Goal: Check status: Check status

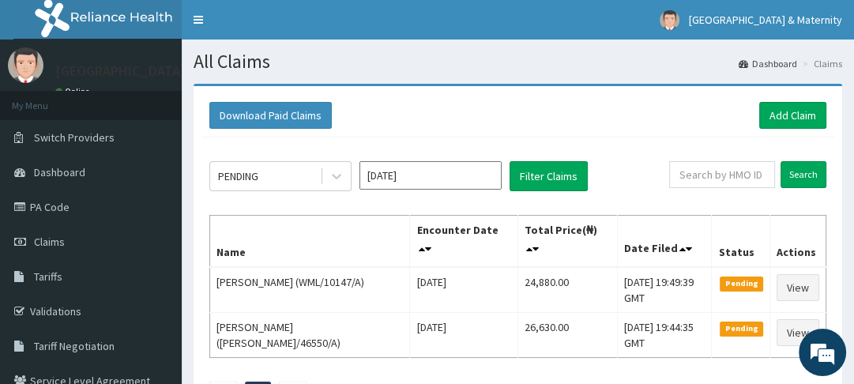
click at [438, 211] on div "PENDING [DATE] Filter Claims Search Name Encounter Date Total Price(₦) Date Fil…" at bounding box center [517, 280] width 632 height 287
click at [436, 211] on div "PENDING [DATE] Filter Claims Search Name Encounter Date Total Price(₦) Date Fil…" at bounding box center [517, 280] width 632 height 287
click at [433, 212] on div "PENDING [DATE] Filter Claims Search Name Encounter Date Total Price(₦) Date Fil…" at bounding box center [517, 280] width 632 height 287
drag, startPoint x: 433, startPoint y: 213, endPoint x: 424, endPoint y: 221, distance: 11.7
click at [429, 215] on div "PENDING [DATE] Filter Claims Search Name Encounter Date Total Price(₦) Date Fil…" at bounding box center [517, 280] width 632 height 287
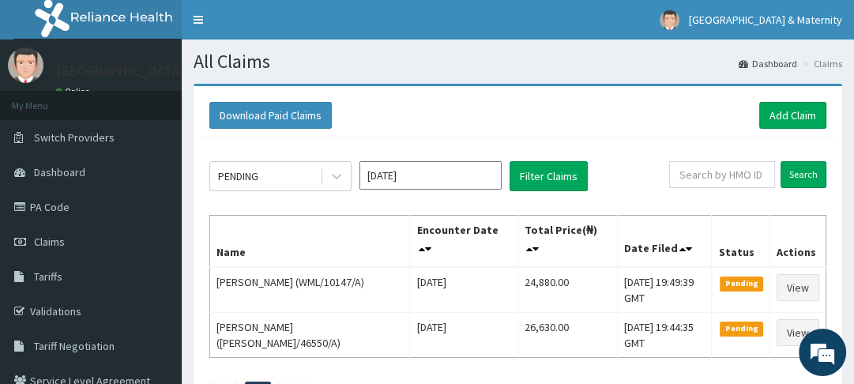
click at [424, 221] on th "Encounter Date" at bounding box center [464, 242] width 108 height 52
drag, startPoint x: 424, startPoint y: 221, endPoint x: 418, endPoint y: 228, distance: 9.5
click at [426, 221] on th "Encounter Date" at bounding box center [464, 242] width 108 height 52
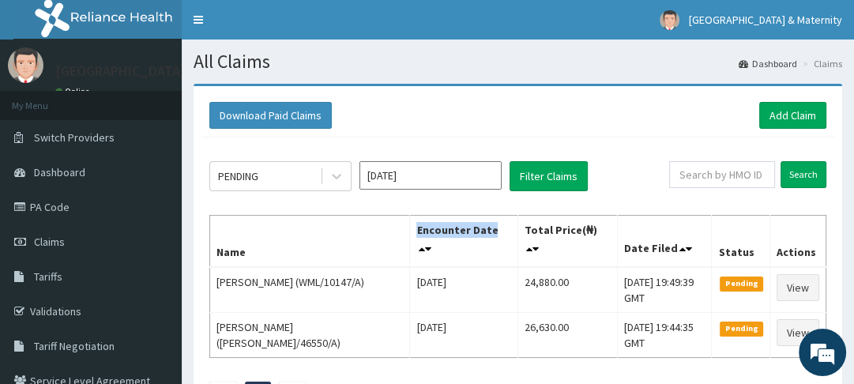
click at [418, 228] on th "Encounter Date" at bounding box center [464, 242] width 108 height 52
click at [415, 235] on th "Encounter Date" at bounding box center [464, 242] width 108 height 52
click at [426, 235] on th "Encounter Date" at bounding box center [464, 242] width 108 height 52
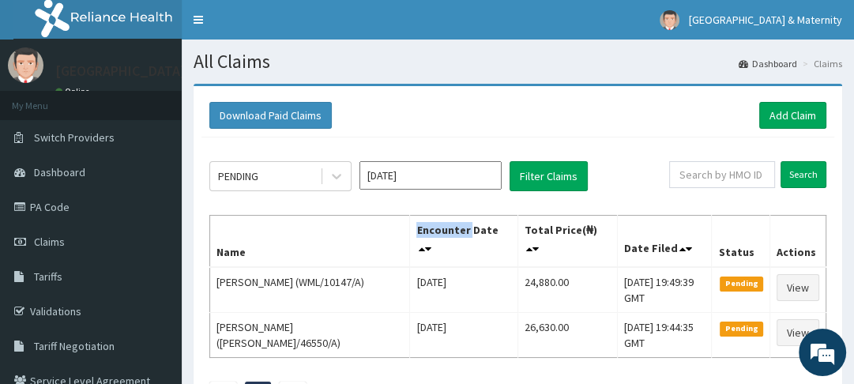
click at [426, 235] on th "Encounter Date" at bounding box center [464, 242] width 108 height 52
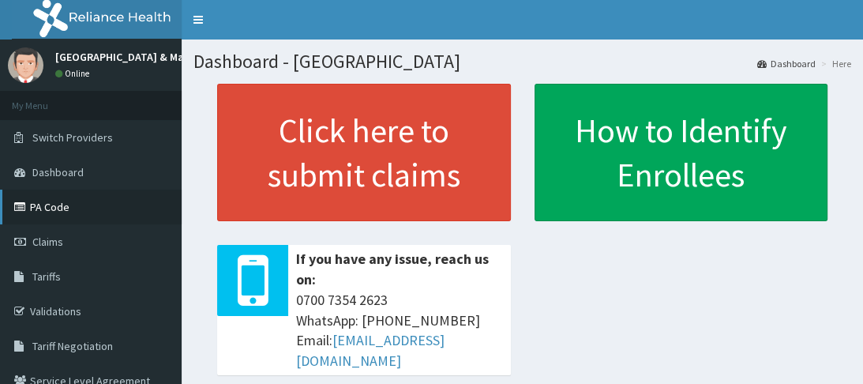
click at [68, 207] on link "PA Code" at bounding box center [91, 207] width 182 height 35
